Goal: Find contact information: Find contact information

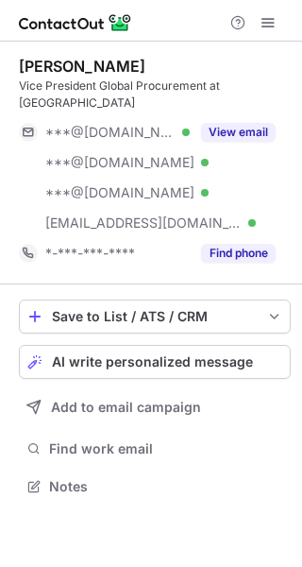
scroll to position [456, 302]
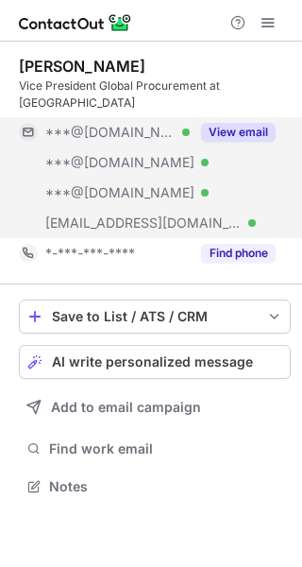
click at [250, 123] on button "View email" at bounding box center [238, 132] width 75 height 19
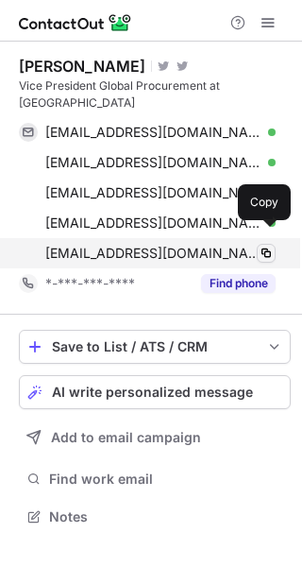
click at [264, 246] on span at bounding box center [266, 253] width 15 height 15
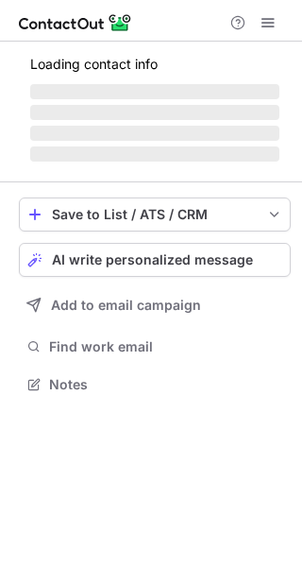
scroll to position [396, 302]
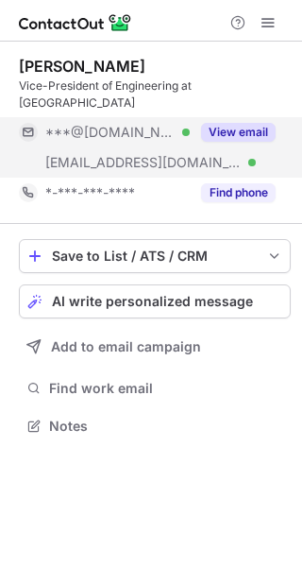
click at [258, 123] on button "View email" at bounding box center [238, 132] width 75 height 19
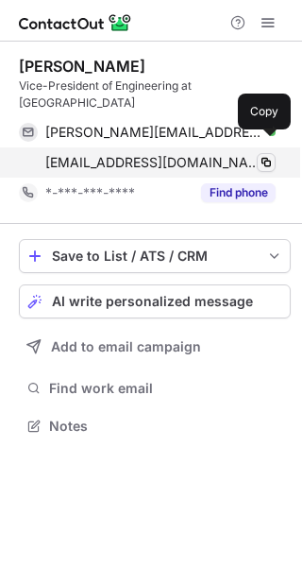
click at [266, 155] on span at bounding box center [266, 162] width 15 height 15
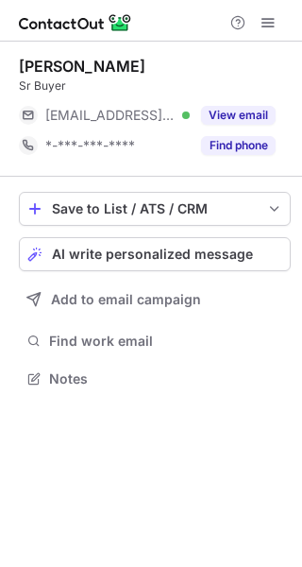
scroll to position [366, 302]
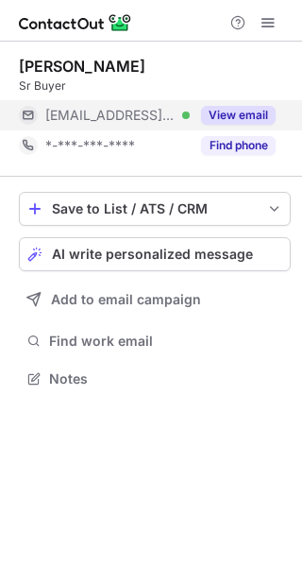
click at [258, 113] on button "View email" at bounding box center [238, 115] width 75 height 19
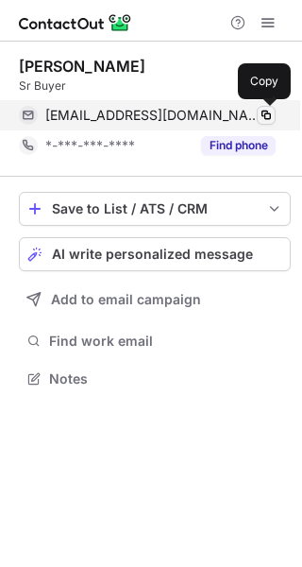
click at [266, 122] on span at bounding box center [266, 115] width 15 height 15
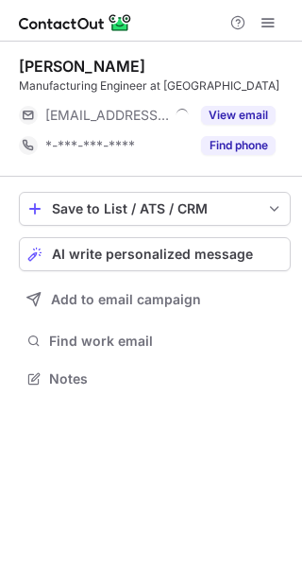
scroll to position [366, 302]
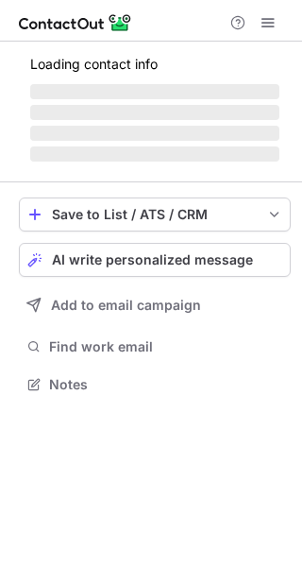
scroll to position [426, 302]
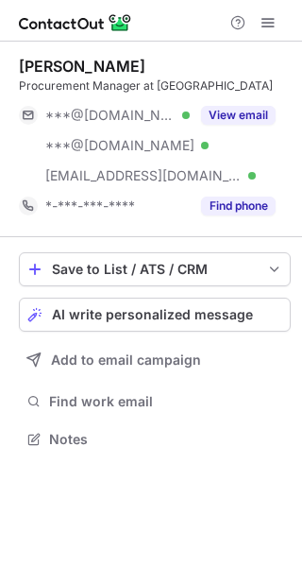
click at [264, 107] on button "View email" at bounding box center [238, 115] width 75 height 19
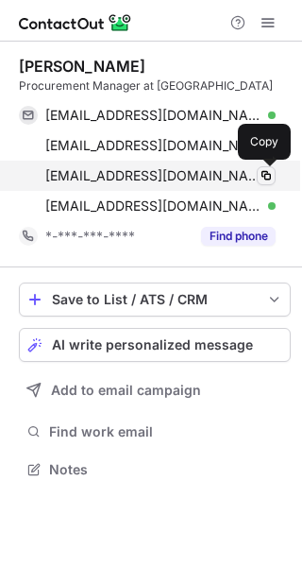
scroll to position [456, 302]
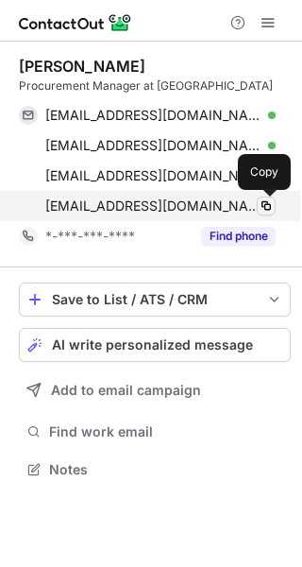
click at [266, 210] on span at bounding box center [266, 205] width 15 height 15
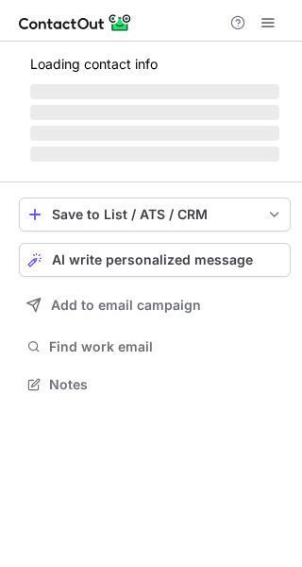
scroll to position [426, 302]
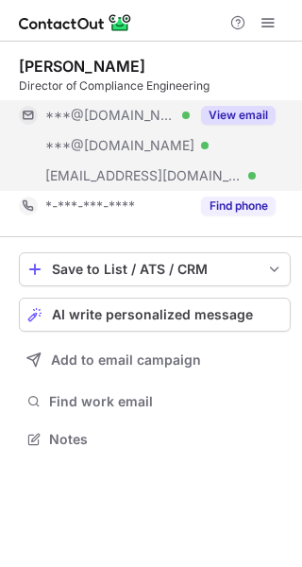
click at [254, 118] on button "View email" at bounding box center [238, 115] width 75 height 19
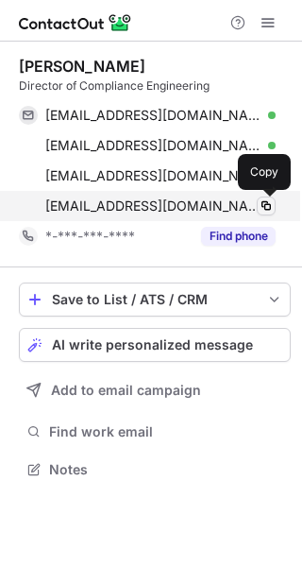
click at [265, 207] on span at bounding box center [266, 205] width 15 height 15
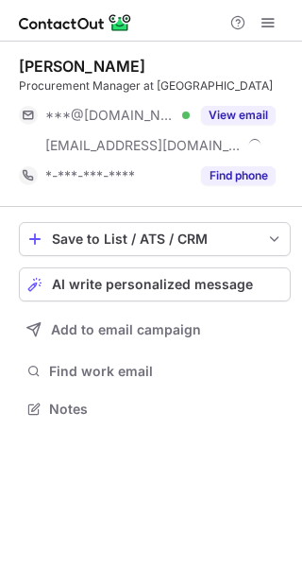
scroll to position [396, 302]
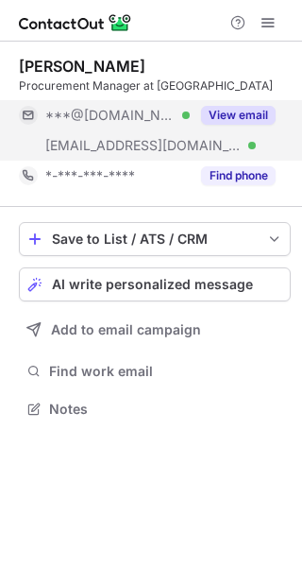
click at [264, 111] on button "View email" at bounding box center [238, 115] width 75 height 19
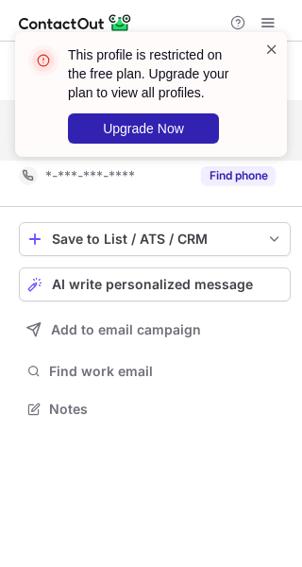
click at [271, 45] on span at bounding box center [272, 49] width 15 height 19
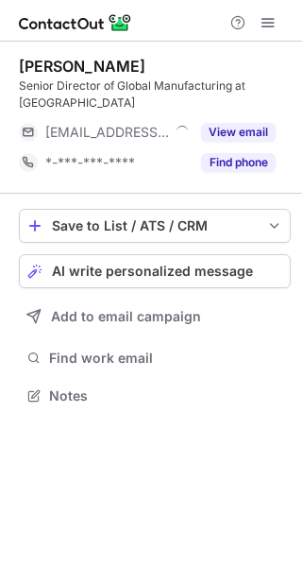
scroll to position [383, 302]
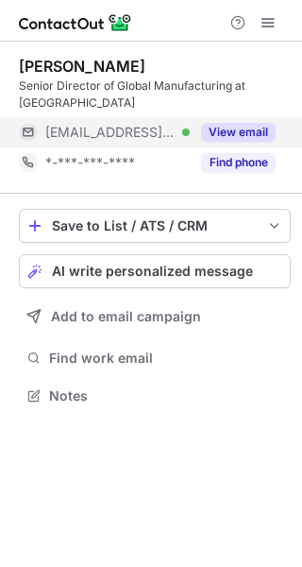
click at [254, 135] on button "View email" at bounding box center [238, 132] width 75 height 19
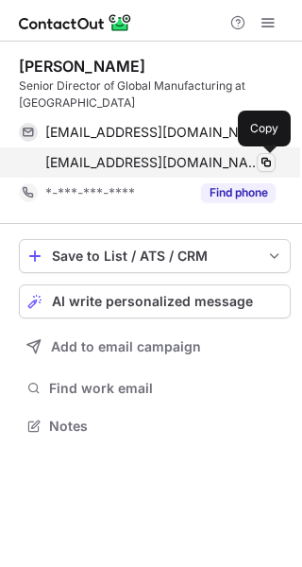
click at [265, 168] on span at bounding box center [266, 162] width 15 height 15
